Goal: Navigation & Orientation: Find specific page/section

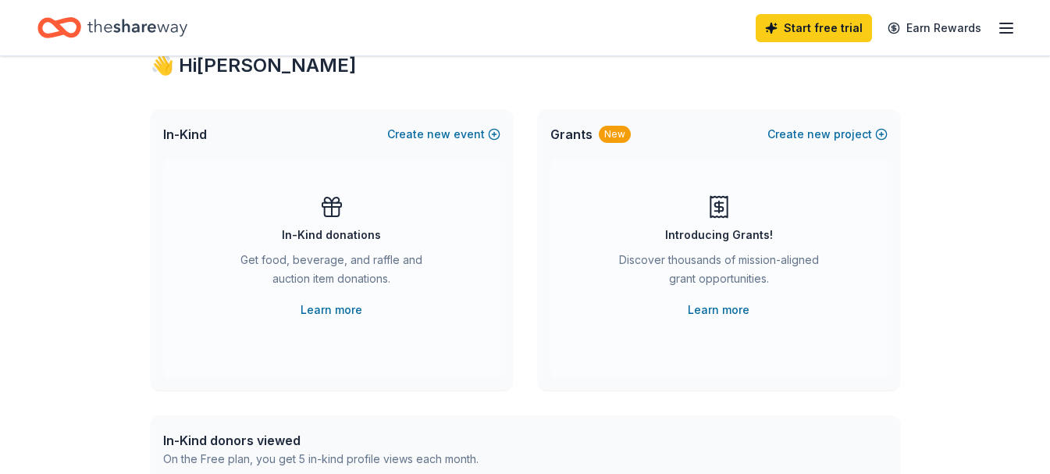
scroll to position [78, 0]
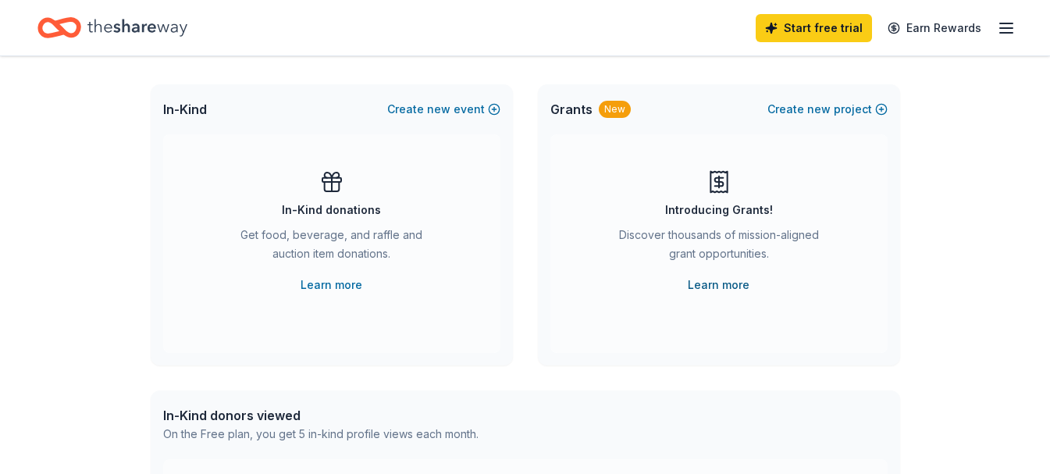
click at [703, 287] on link "Learn more" at bounding box center [718, 284] width 62 height 19
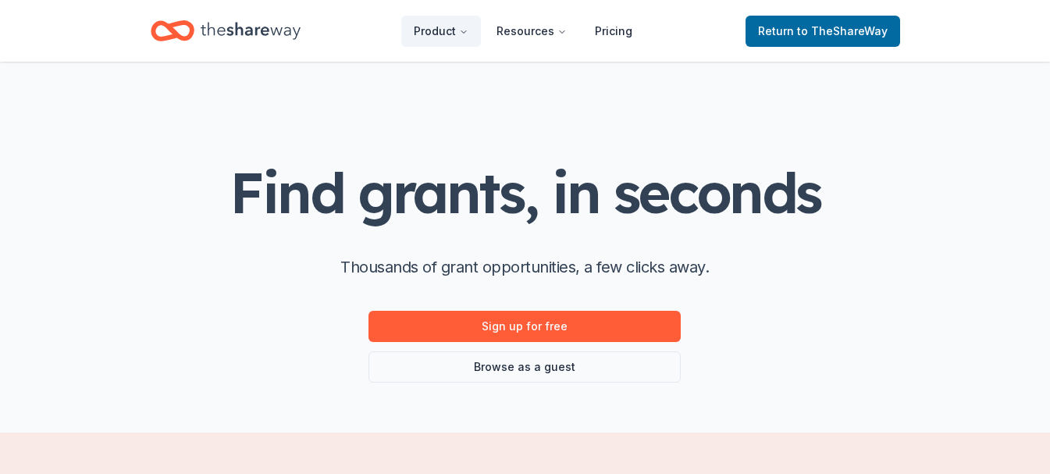
click at [255, 38] on icon "Home" at bounding box center [251, 31] width 100 height 32
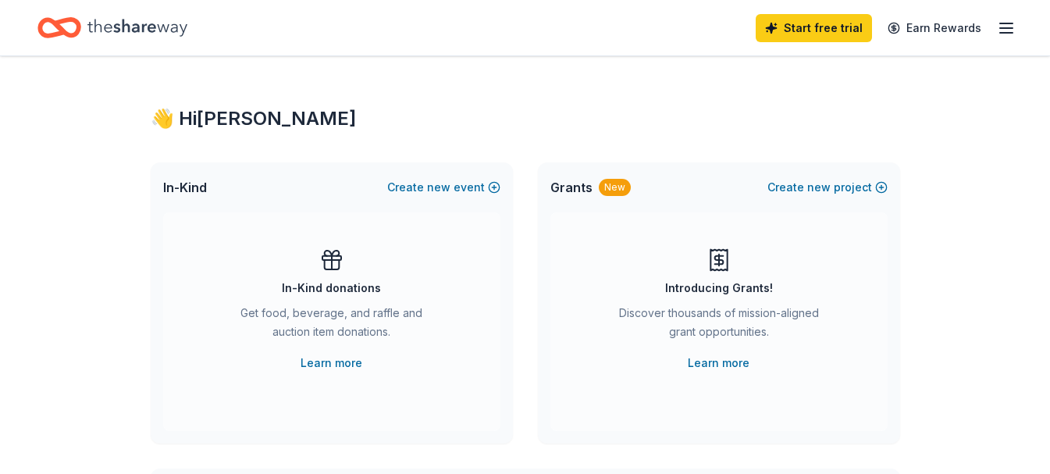
scroll to position [78, 0]
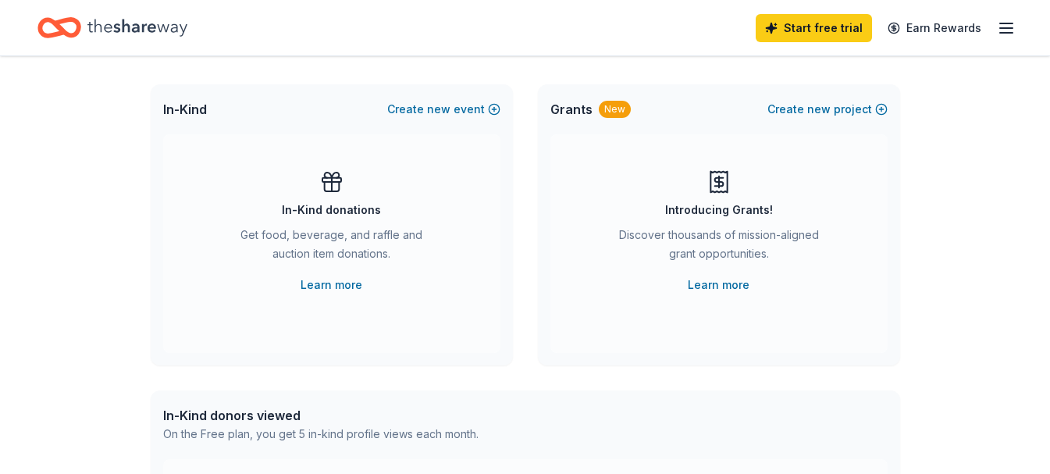
click at [607, 109] on div "New" at bounding box center [615, 109] width 32 height 17
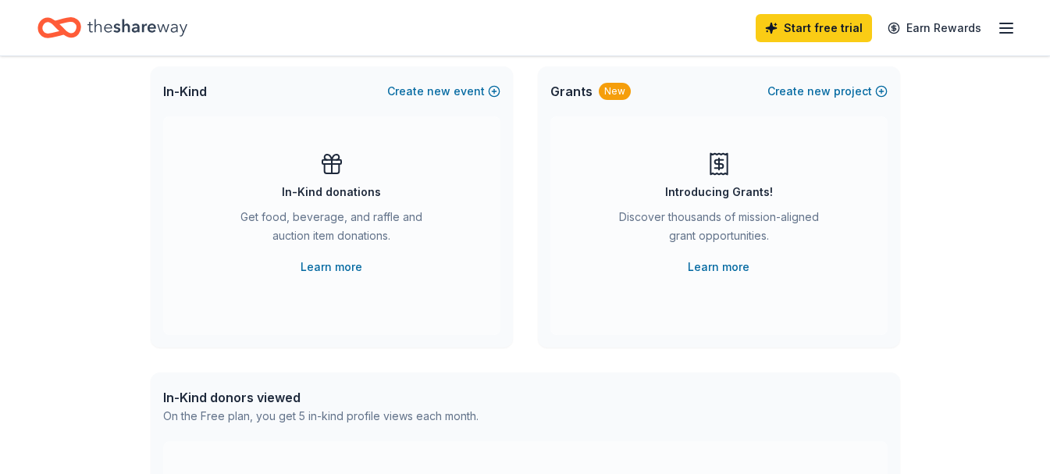
scroll to position [0, 0]
